Goal: Task Accomplishment & Management: Use online tool/utility

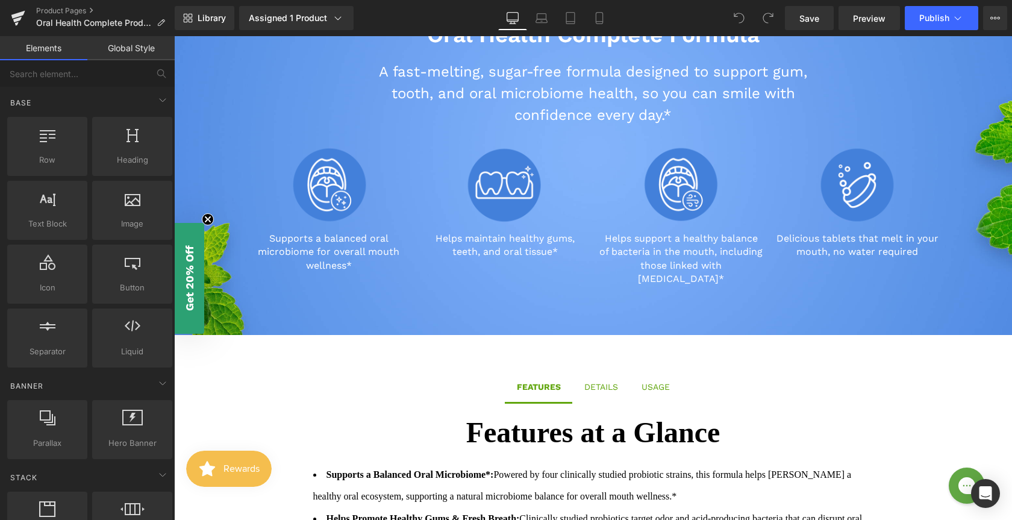
scroll to position [570, 0]
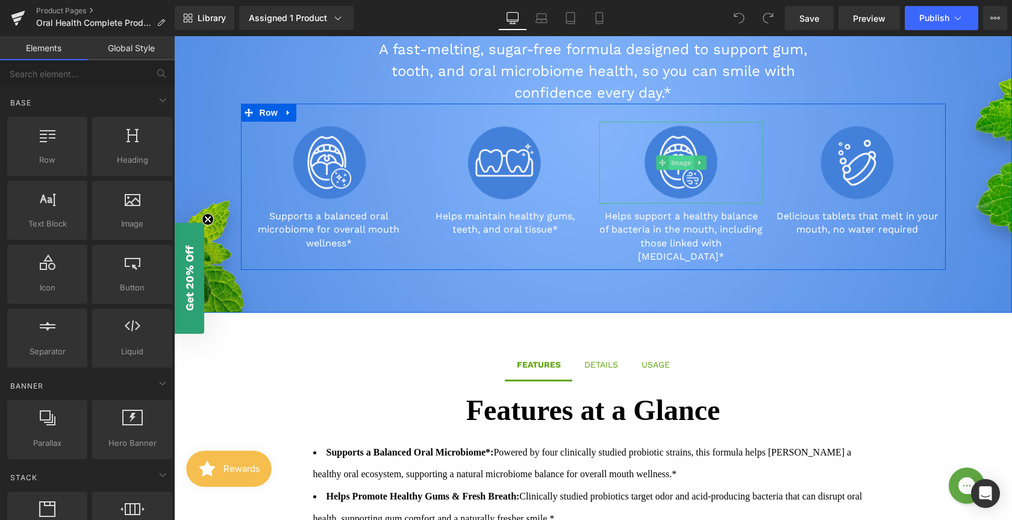
click at [684, 162] on span "Image" at bounding box center [681, 162] width 25 height 14
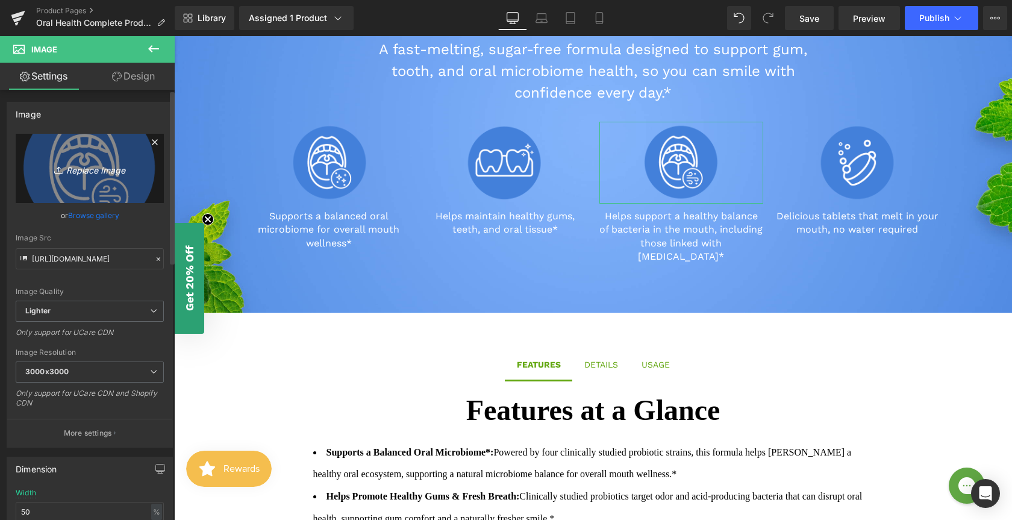
click at [83, 167] on icon "Replace Image" at bounding box center [90, 168] width 96 height 15
type input "C:\fakepath\Oral-Health-Icons-03.png"
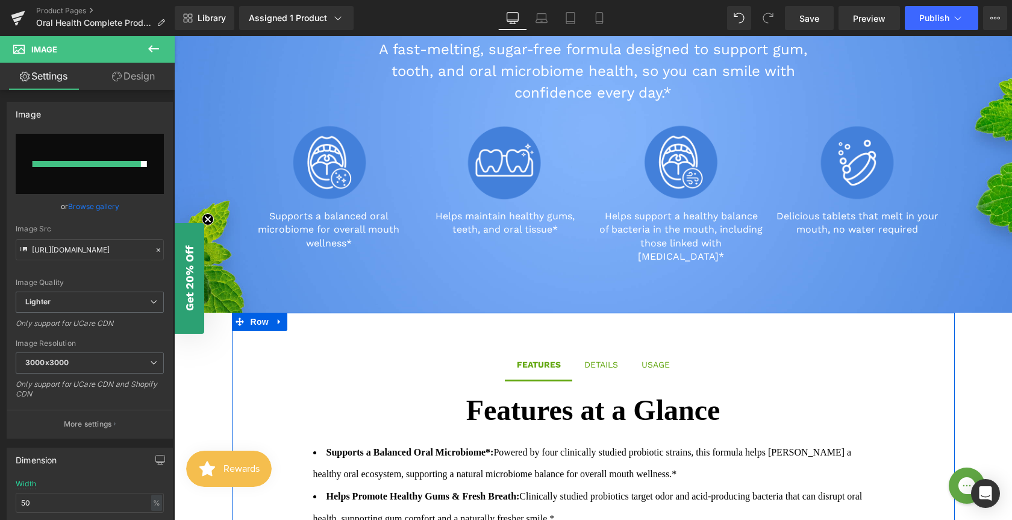
type input "[URL][DOMAIN_NAME]"
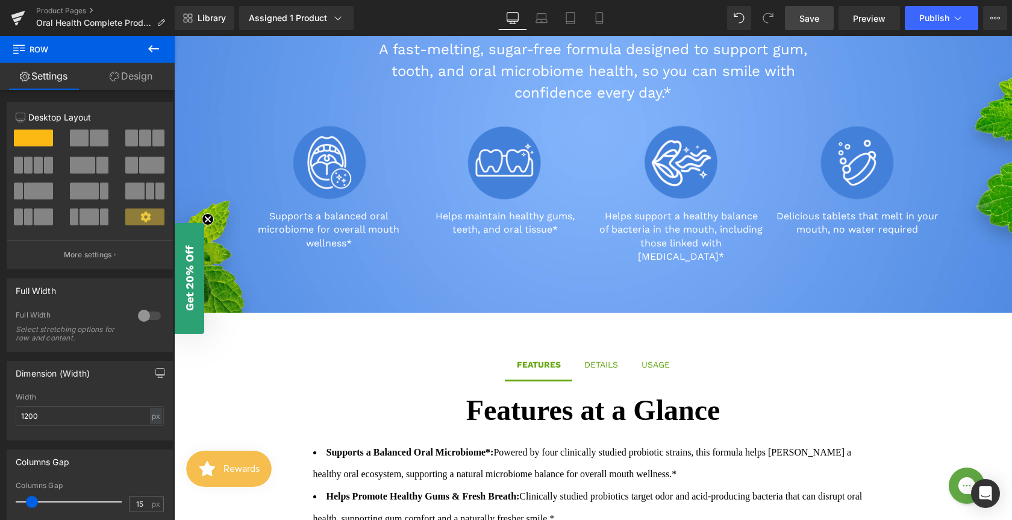
click at [808, 17] on span "Save" at bounding box center [810, 18] width 20 height 13
